Goal: Find specific page/section: Find specific page/section

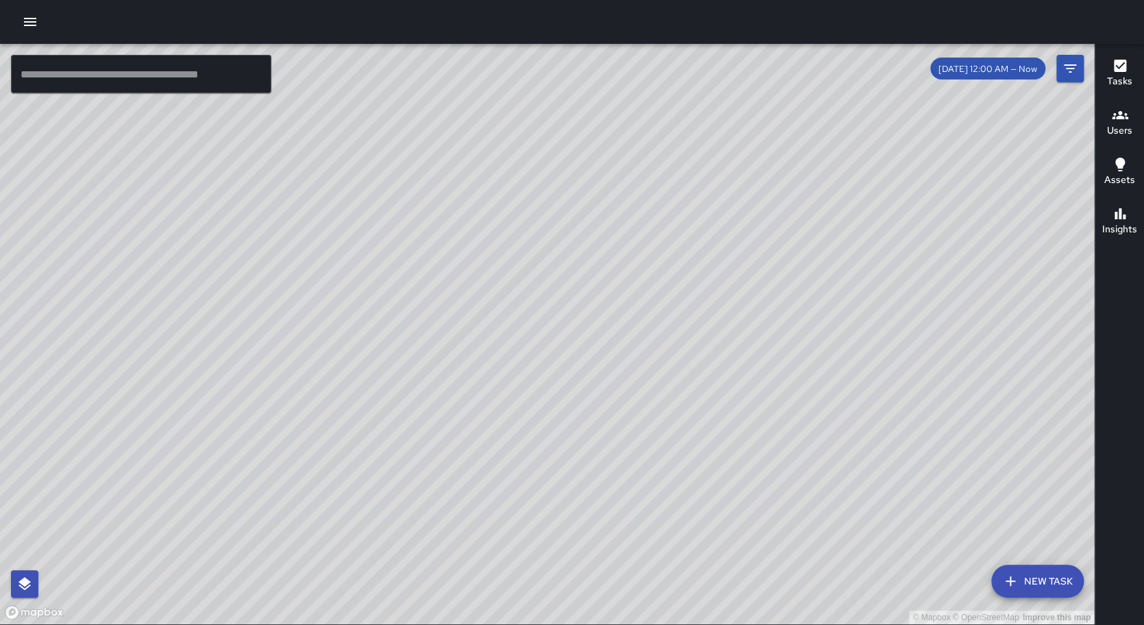
drag, startPoint x: 745, startPoint y: 333, endPoint x: 355, endPoint y: 312, distance: 390.9
click at [356, 312] on div "© Mapbox © OpenStreetMap Improve this map" at bounding box center [547, 334] width 1094 height 580
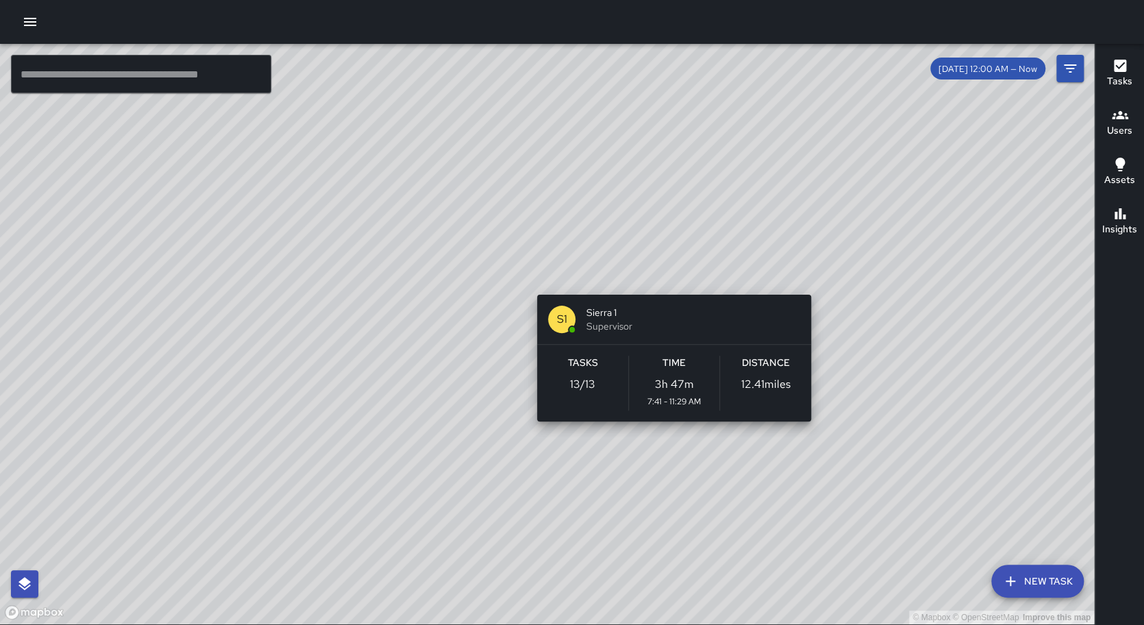
click at [670, 278] on div "© Mapbox © OpenStreetMap Improve this map S1 Sierra 1 Supervisor Tasks 13 / 13 …" at bounding box center [547, 334] width 1094 height 580
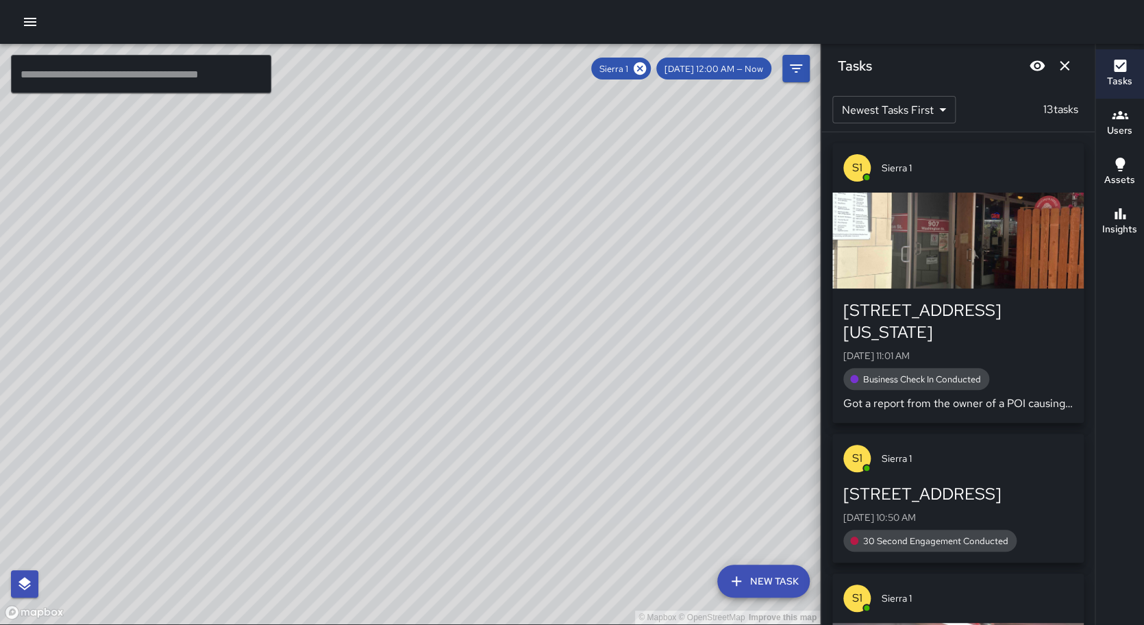
drag, startPoint x: 491, startPoint y: 326, endPoint x: 503, endPoint y: 229, distance: 97.3
click at [503, 229] on div "© Mapbox © OpenStreetMap Improve this map" at bounding box center [410, 334] width 820 height 580
click at [646, 72] on icon at bounding box center [639, 68] width 12 height 12
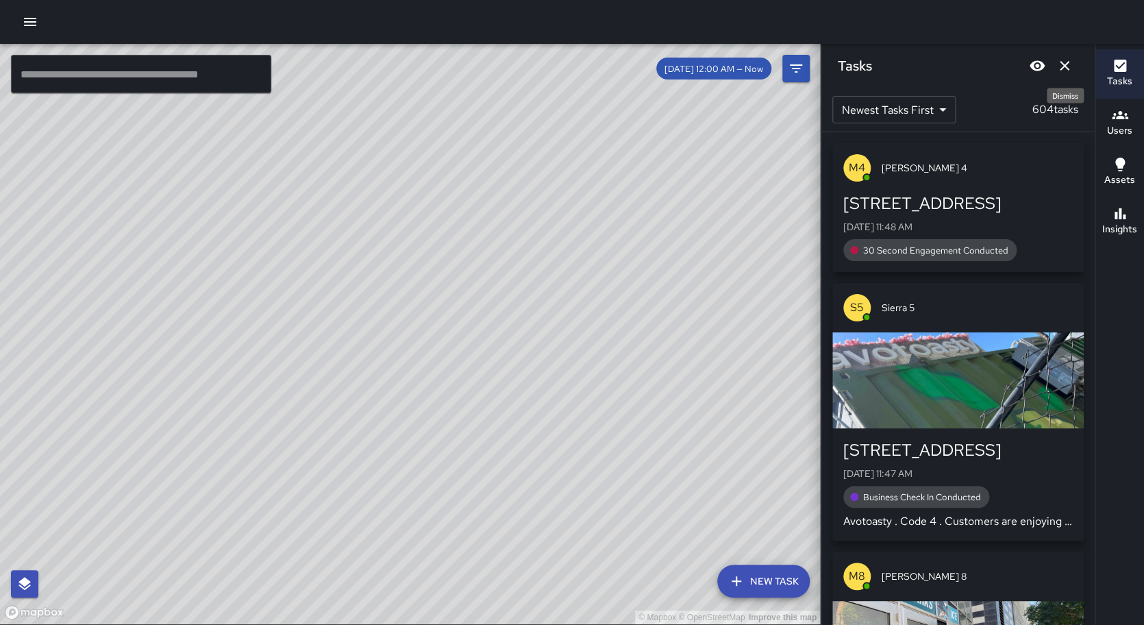
click at [1057, 68] on button "Dismiss" at bounding box center [1063, 65] width 27 height 27
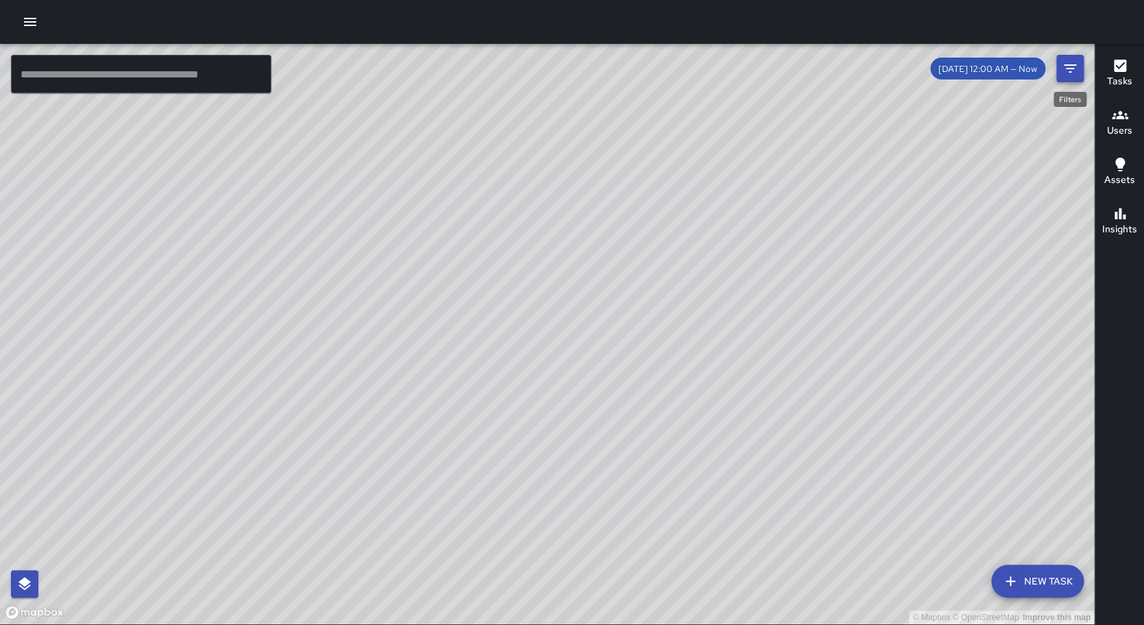
click at [1059, 70] on button "Filters" at bounding box center [1069, 68] width 27 height 27
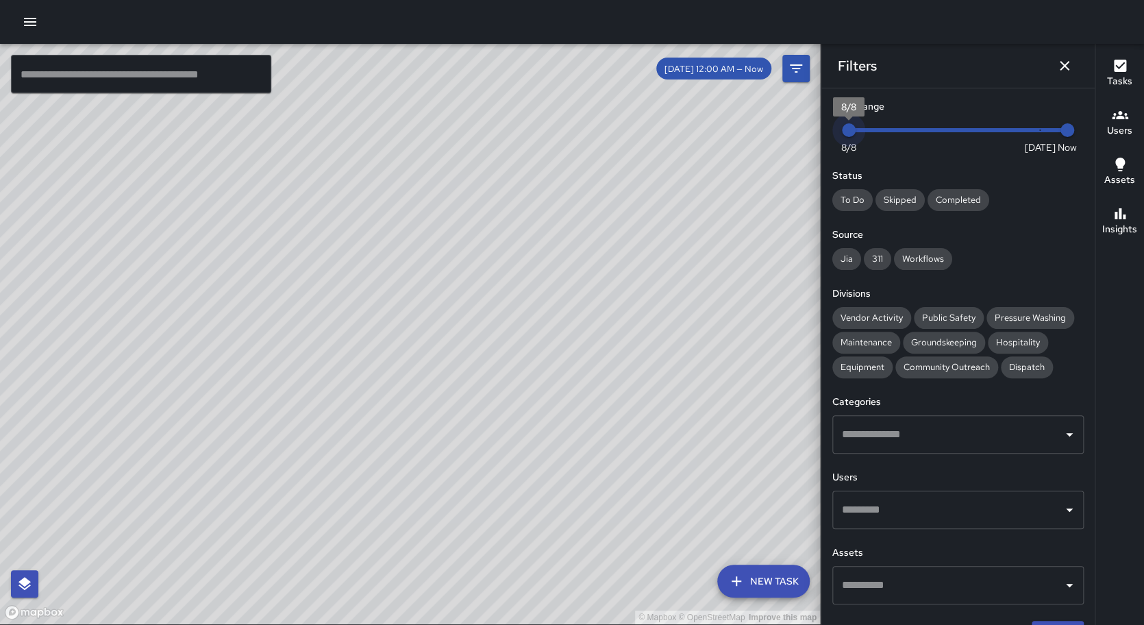
drag, startPoint x: 1033, startPoint y: 131, endPoint x: 812, endPoint y: 136, distance: 220.5
click at [811, 137] on div "© Mapbox © OpenStreetMap Improve this map ​ New Task [DATE] 12:00 AM — Now Map …" at bounding box center [572, 334] width 1144 height 581
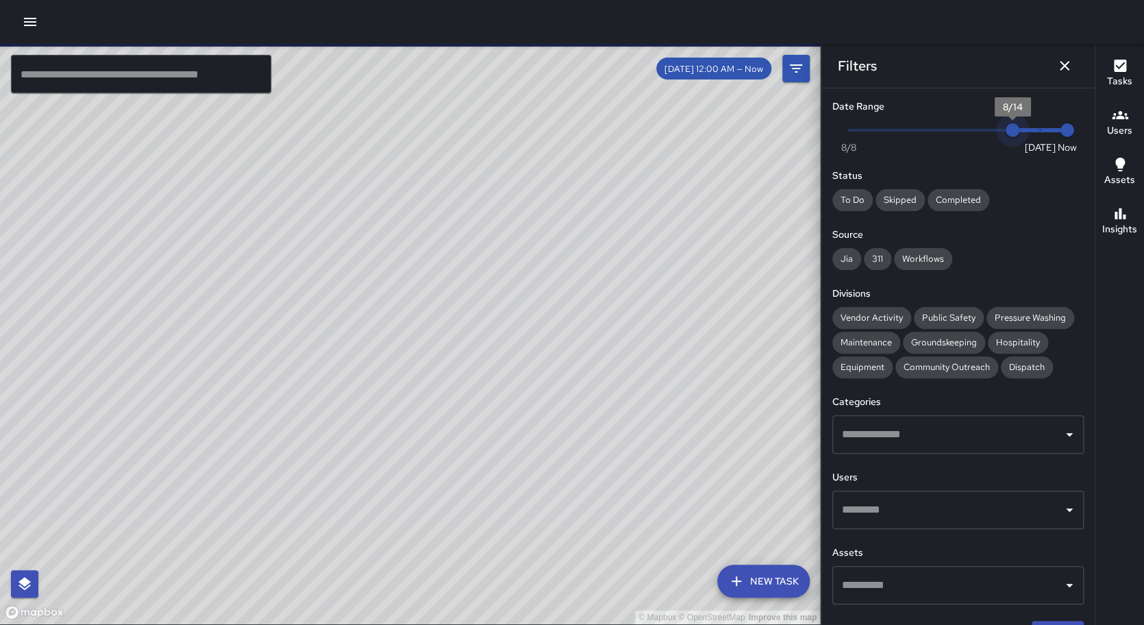
type input "*"
drag, startPoint x: 846, startPoint y: 128, endPoint x: 1079, endPoint y: 141, distance: 233.9
click at [1079, 141] on div "Now [DATE] [DATE] 11:49 am" at bounding box center [957, 139] width 251 height 38
click at [227, 77] on input "text" at bounding box center [141, 74] width 260 height 38
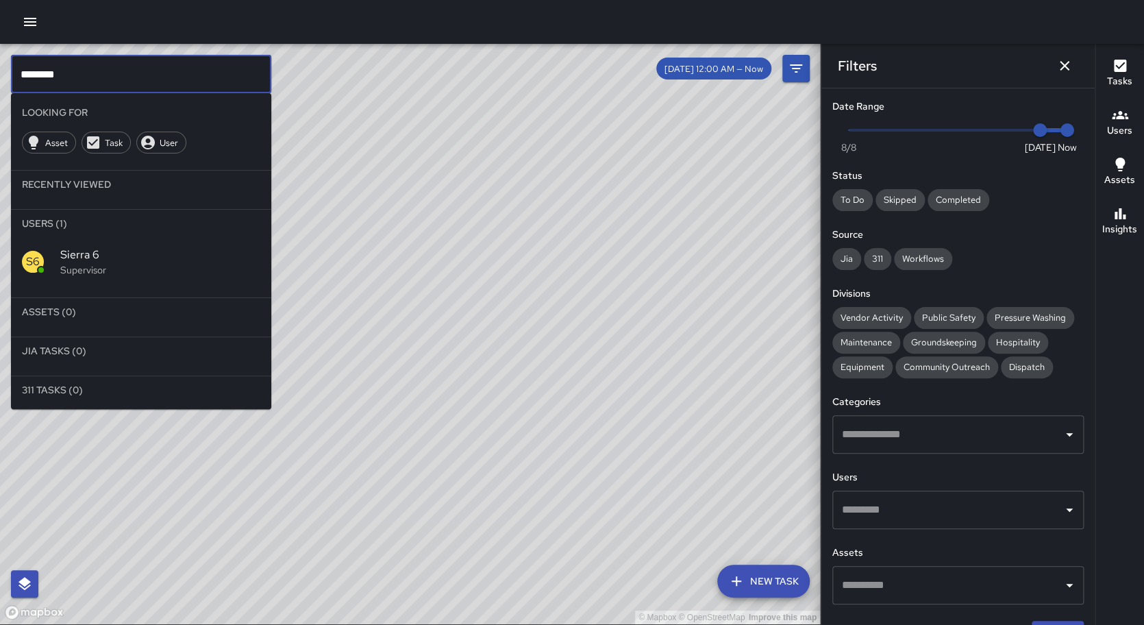
type input "********"
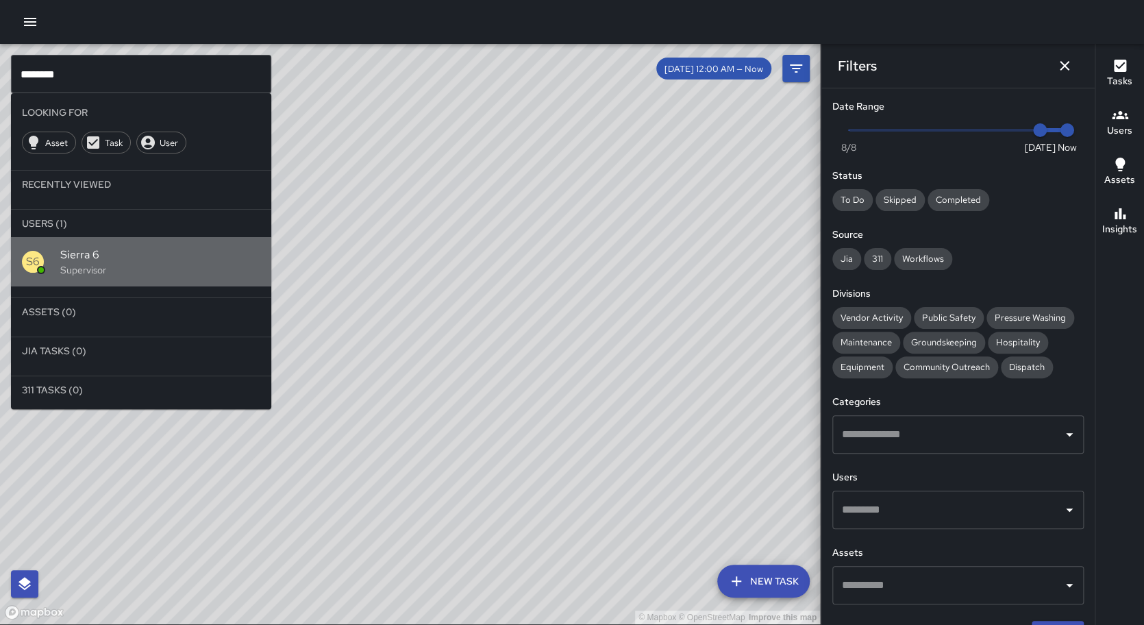
click at [203, 246] on div "S6 Sierra 6 Supervisor" at bounding box center [141, 261] width 260 height 49
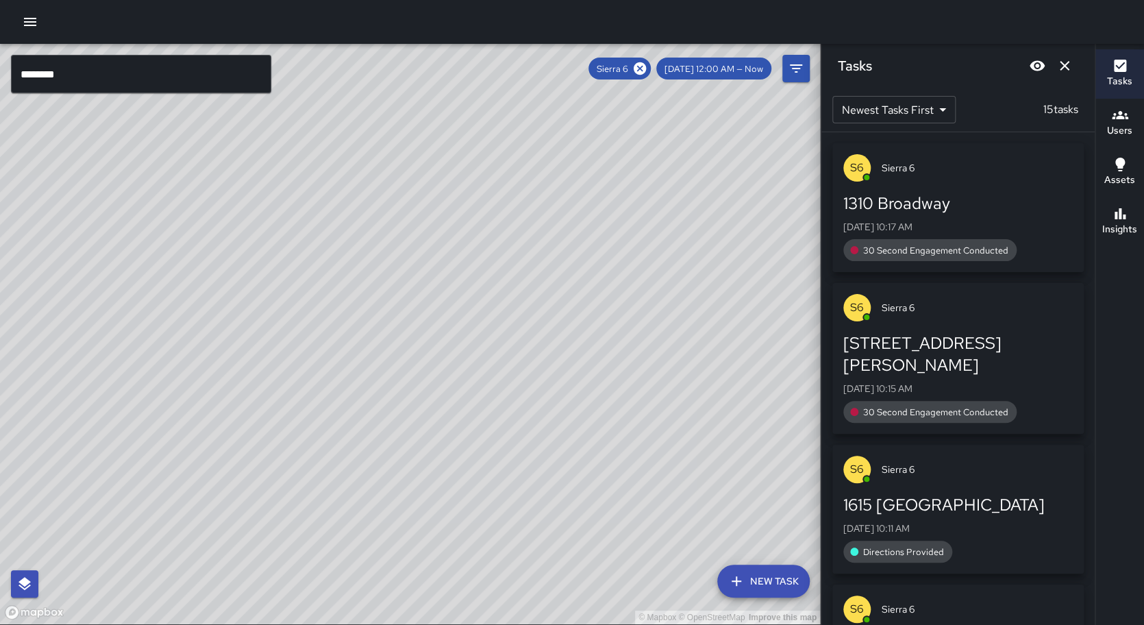
drag, startPoint x: 197, startPoint y: 253, endPoint x: 162, endPoint y: 559, distance: 308.1
click at [160, 562] on div "© Mapbox © OpenStreetMap Improve this map" at bounding box center [410, 334] width 820 height 580
drag, startPoint x: 445, startPoint y: 162, endPoint x: 10, endPoint y: 598, distance: 615.9
click at [0, 623] on div "© Mapbox © OpenStreetMap Improve this map" at bounding box center [410, 334] width 820 height 580
drag, startPoint x: 551, startPoint y: 191, endPoint x: 173, endPoint y: 601, distance: 557.8
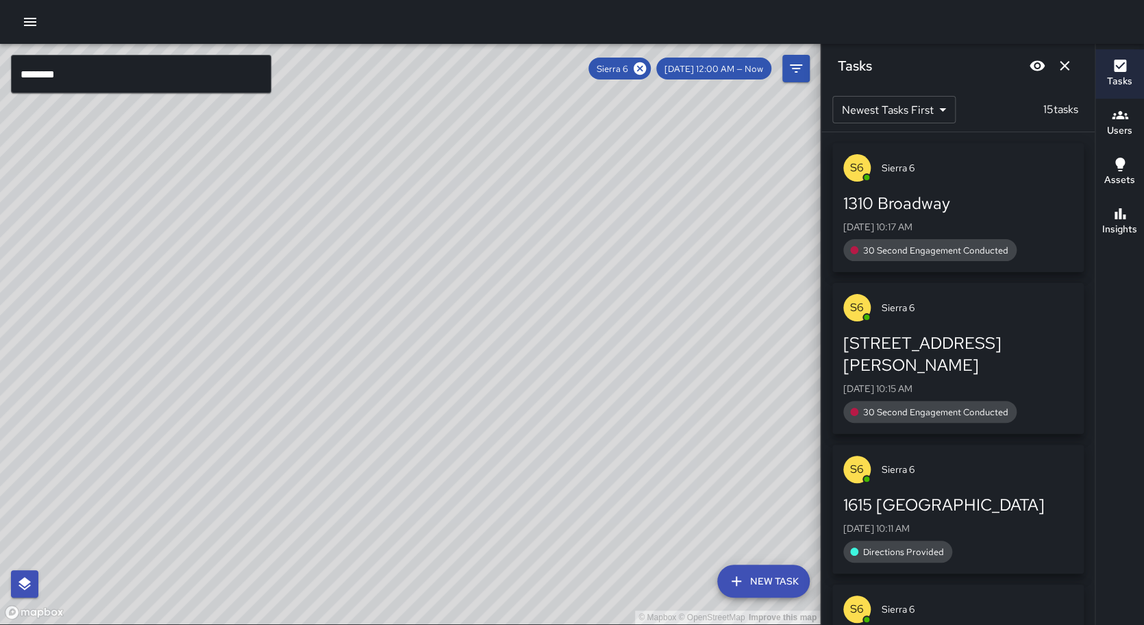
click at [155, 620] on div "© Mapbox © OpenStreetMap Improve this map" at bounding box center [410, 334] width 820 height 580
drag, startPoint x: 411, startPoint y: 195, endPoint x: 289, endPoint y: 568, distance: 391.9
click at [289, 568] on div "© Mapbox © OpenStreetMap Improve this map" at bounding box center [410, 334] width 820 height 580
drag, startPoint x: 561, startPoint y: 260, endPoint x: 61, endPoint y: 485, distance: 548.0
click at [61, 485] on div "© Mapbox © OpenStreetMap Improve this map" at bounding box center [410, 334] width 820 height 580
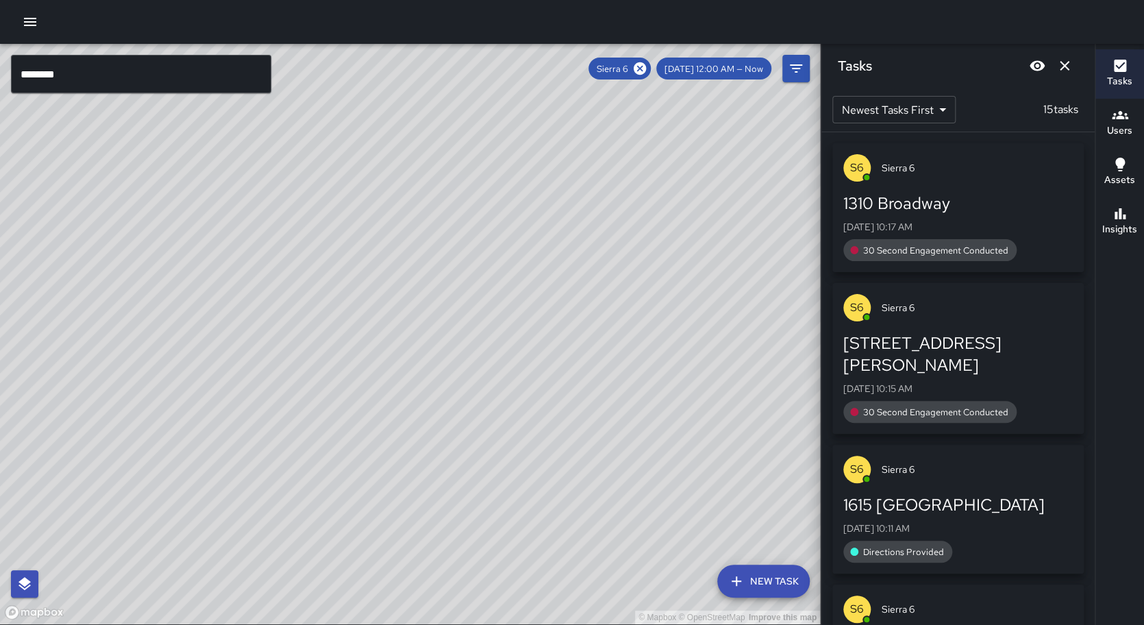
click at [155, 397] on div "© Mapbox © OpenStreetMap Improve this map" at bounding box center [410, 334] width 820 height 580
click at [153, 399] on div "© Mapbox © OpenStreetMap Improve this map" at bounding box center [410, 334] width 820 height 580
drag, startPoint x: 334, startPoint y: 277, endPoint x: 197, endPoint y: 459, distance: 228.3
click at [197, 459] on div "© Mapbox © OpenStreetMap Improve this map" at bounding box center [410, 334] width 820 height 580
click at [206, 435] on div "© Mapbox © OpenStreetMap Improve this map" at bounding box center [410, 334] width 820 height 580
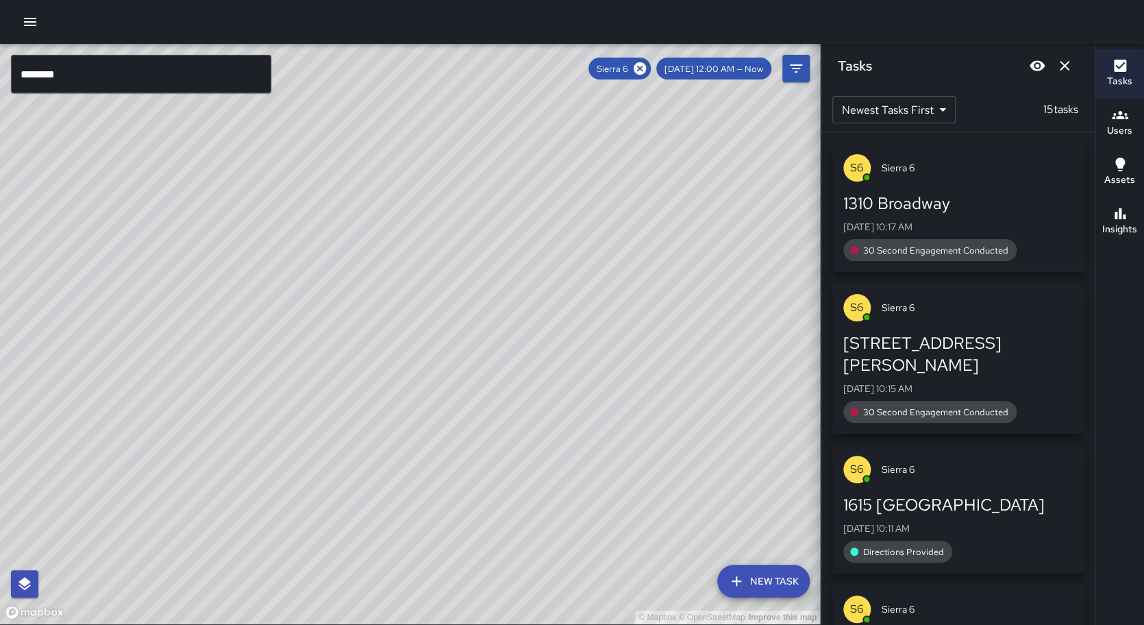
click at [462, 42] on div "© Mapbox © OpenStreetMap Improve this map ******** ​ New Task Sierra 6 [DATE] 1…" at bounding box center [572, 312] width 1144 height 625
click at [462, 42] on div at bounding box center [572, 22] width 1144 height 44
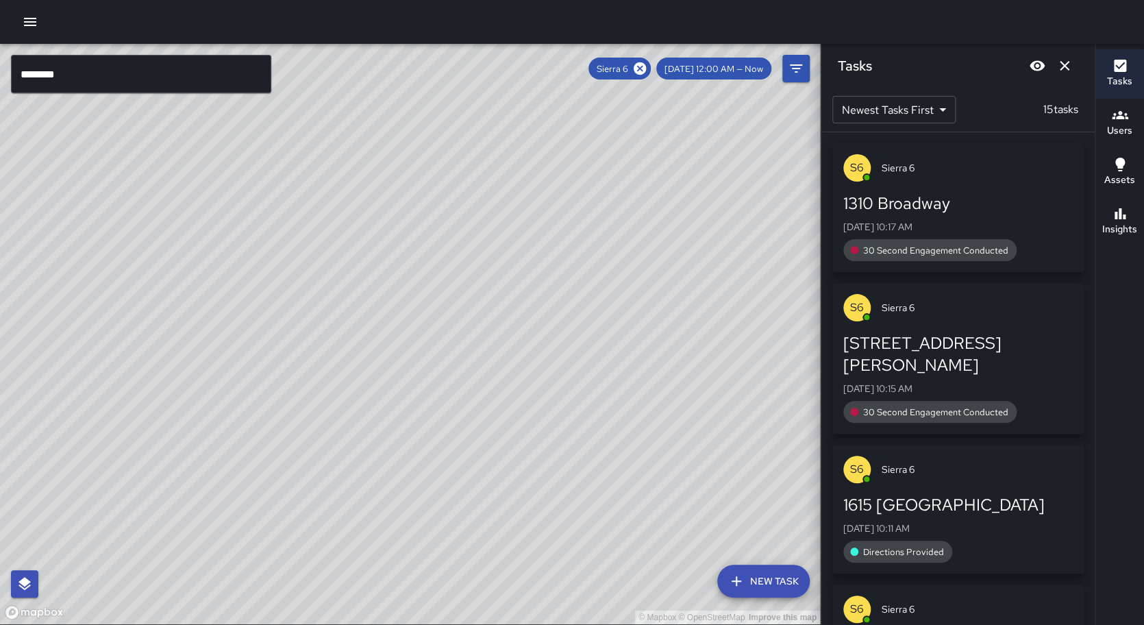
scroll to position [0, 0]
click at [464, 39] on div at bounding box center [572, 22] width 1144 height 44
click at [403, 258] on div "© Mapbox © OpenStreetMap Improve this map" at bounding box center [410, 334] width 820 height 580
